Goal: Transaction & Acquisition: Purchase product/service

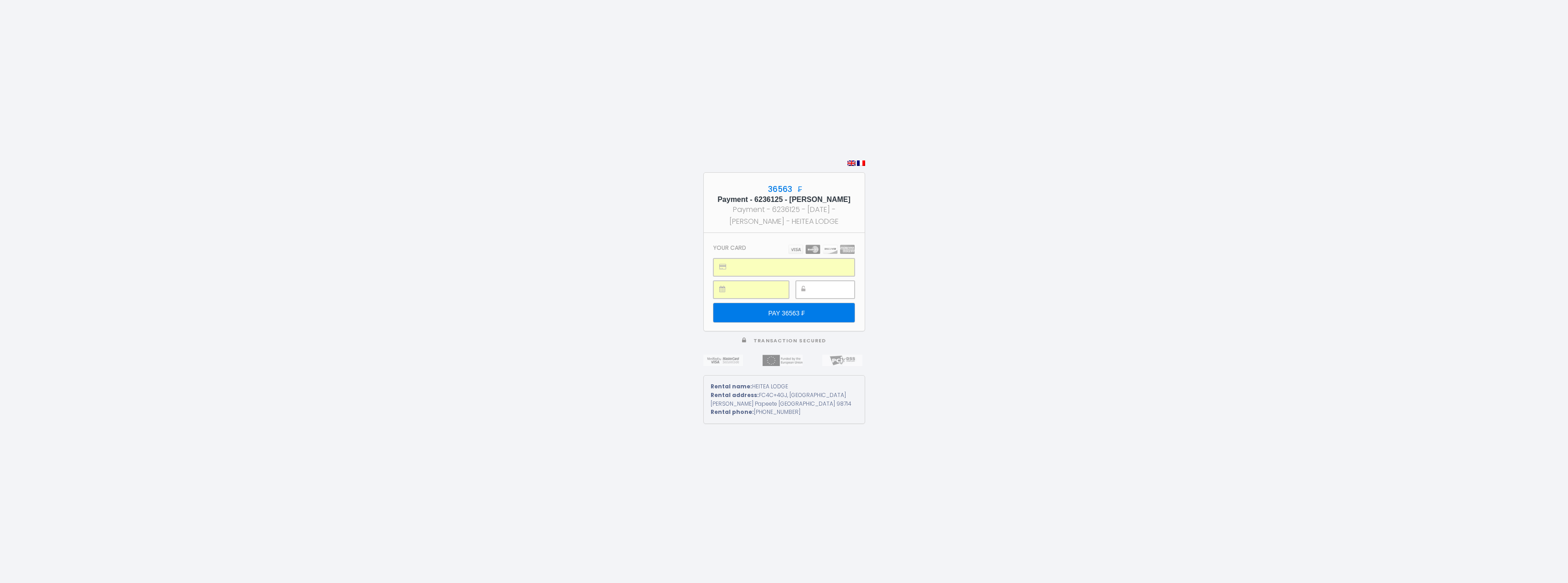
click at [777, 317] on input "PAY 36563 ₣" at bounding box center [784, 313] width 141 height 20
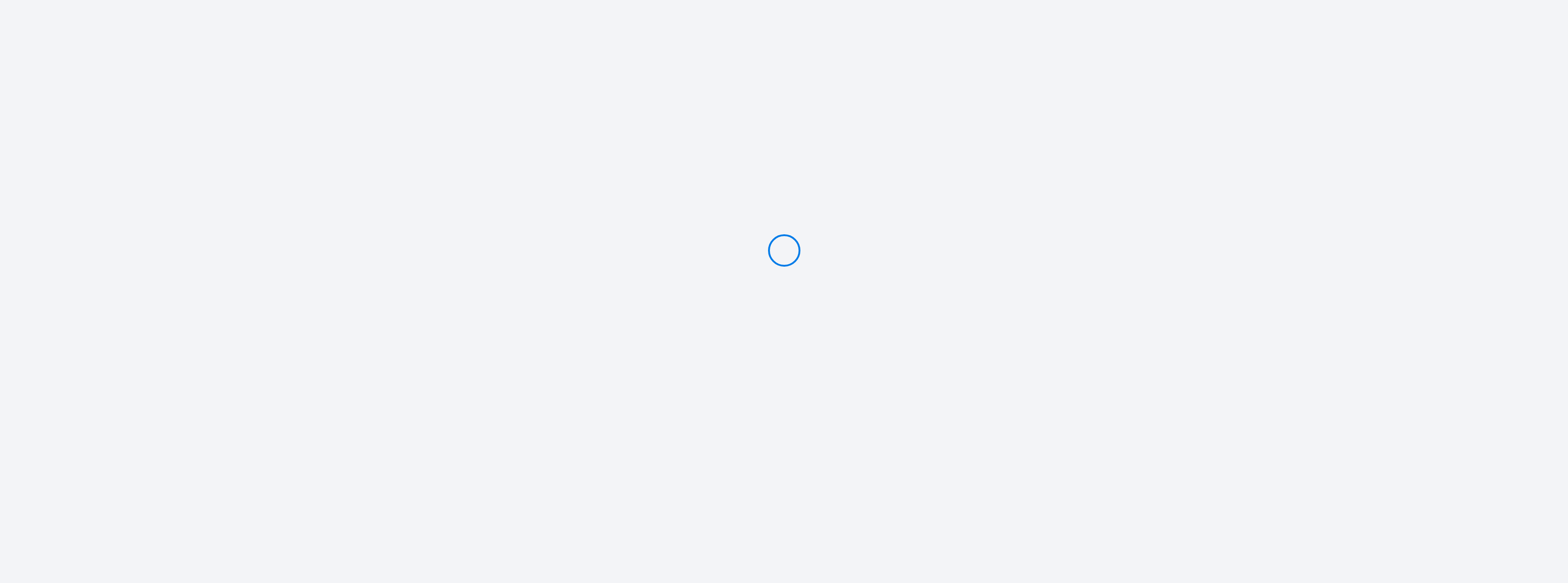
type input "PAY 36563 ₣"
